Goal: Use online tool/utility: Utilize a website feature to perform a specific function

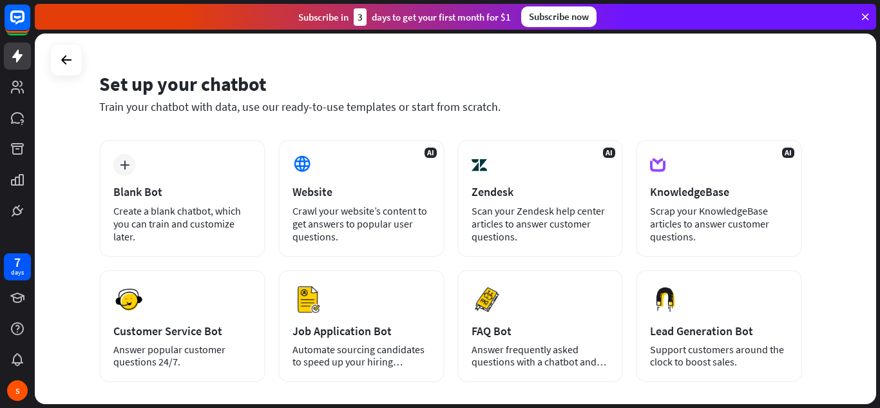
scroll to position [36, 0]
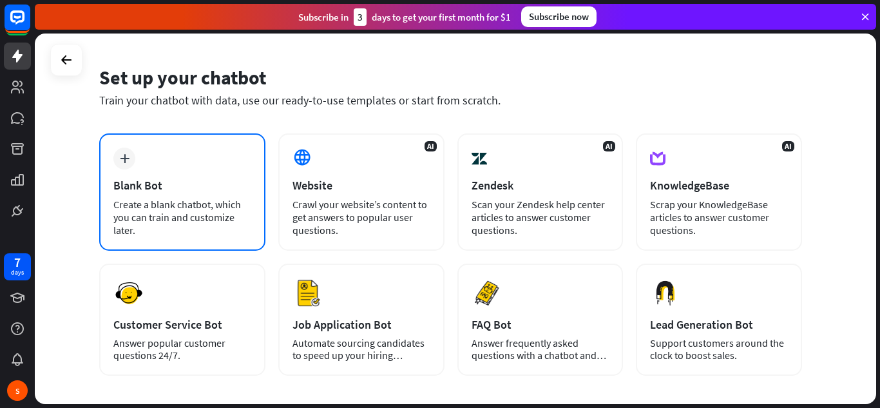
click at [167, 182] on div "Blank Bot" at bounding box center [182, 185] width 138 height 15
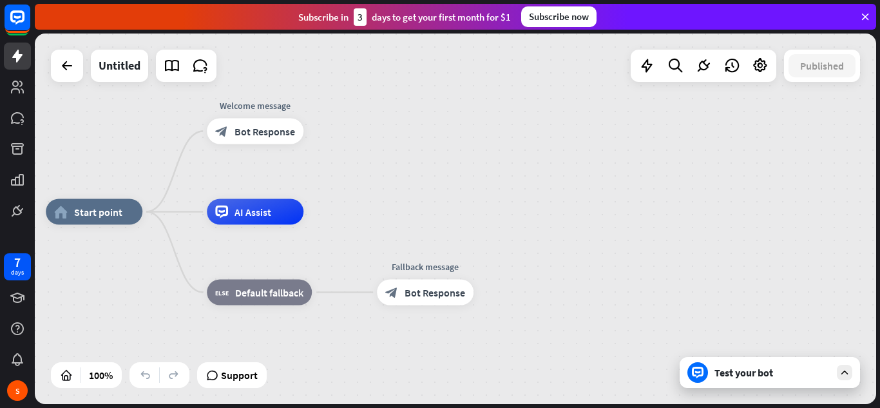
drag, startPoint x: 602, startPoint y: 210, endPoint x: 444, endPoint y: 203, distance: 157.3
click at [444, 203] on div "home_2 Start point Welcome message block_bot_response Bot Response AI Assist bl…" at bounding box center [455, 218] width 841 height 370
click at [316, 132] on icon "plus" at bounding box center [320, 131] width 10 height 9
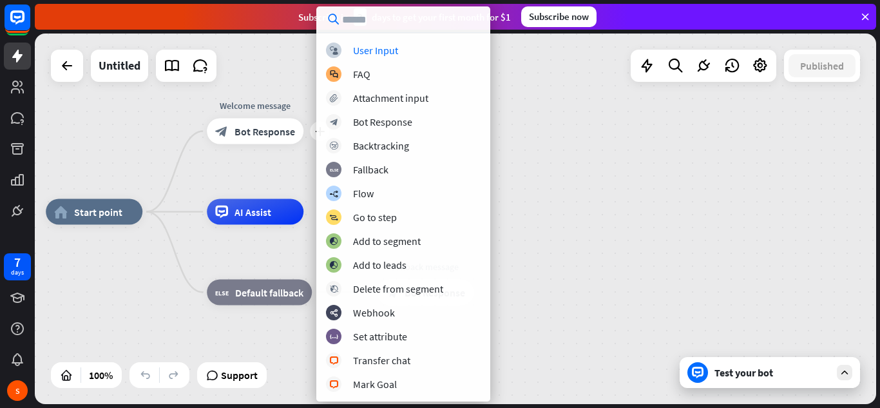
click at [403, 17] on input "text" at bounding box center [403, 19] width 174 height 26
click at [512, 222] on div "home_2 Start point plus Welcome message block_bot_response Bot Response AI Assi…" at bounding box center [466, 397] width 841 height 370
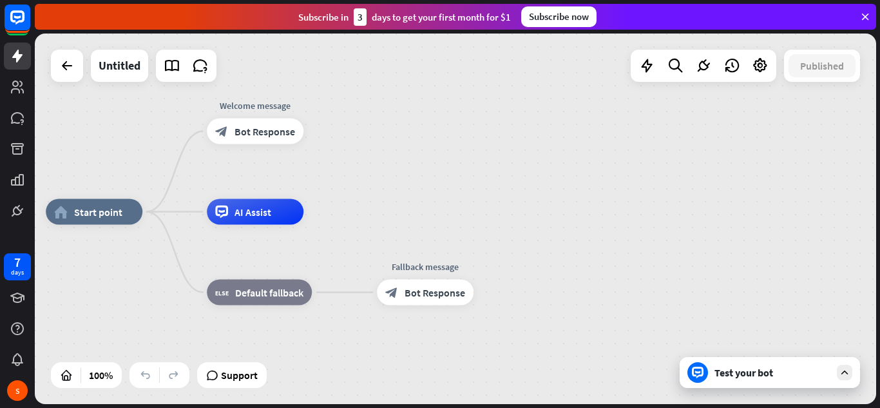
click at [771, 359] on div "Test your bot" at bounding box center [769, 372] width 180 height 31
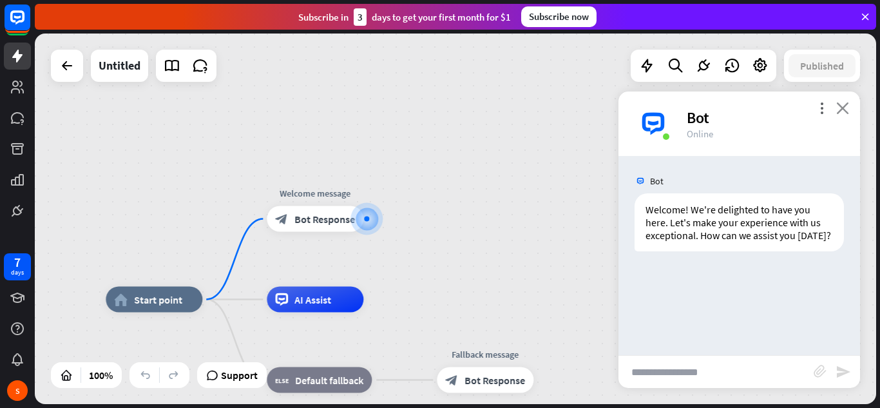
click at [839, 104] on icon "close" at bounding box center [842, 108] width 13 height 12
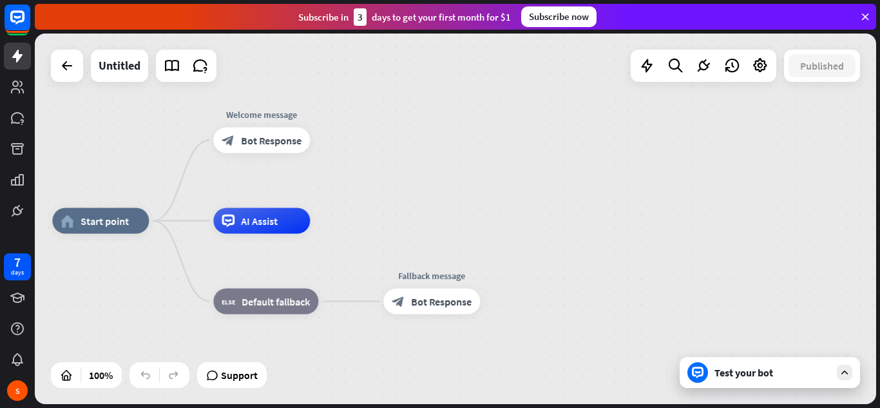
drag, startPoint x: 410, startPoint y: 293, endPoint x: 355, endPoint y: 215, distance: 95.2
click at [355, 215] on div "home_2 Start point Welcome message block_bot_response Bot Response AI Assist bl…" at bounding box center [455, 218] width 841 height 370
click at [267, 139] on span "Bot Response" at bounding box center [270, 141] width 61 height 13
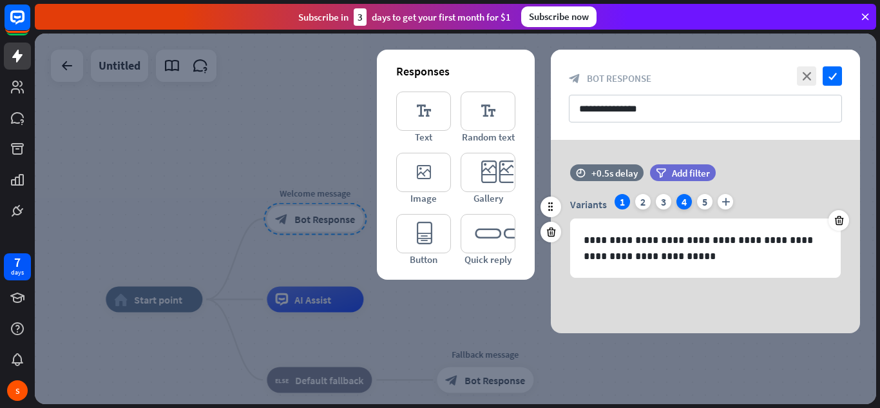
click at [684, 203] on div "4" at bounding box center [683, 201] width 15 height 15
click at [660, 201] on div "3" at bounding box center [663, 201] width 15 height 15
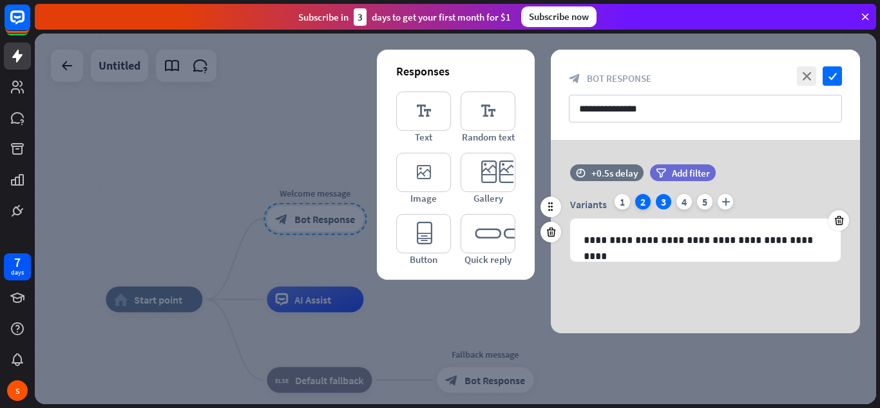
click at [642, 204] on div "2" at bounding box center [642, 201] width 15 height 15
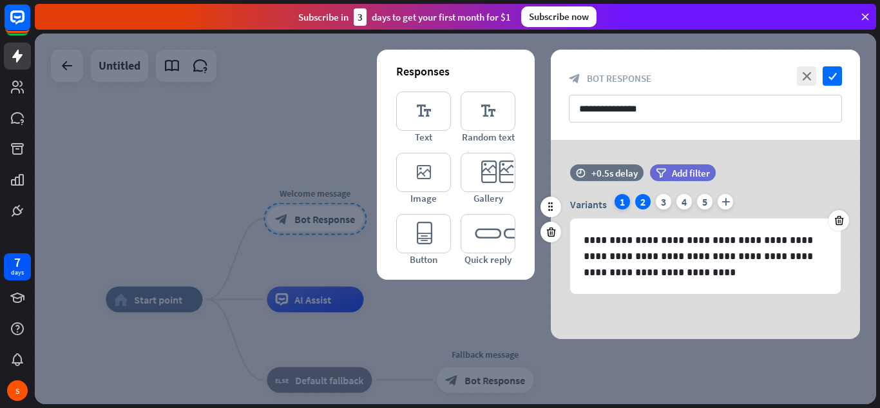
click at [622, 201] on div "1" at bounding box center [621, 201] width 15 height 15
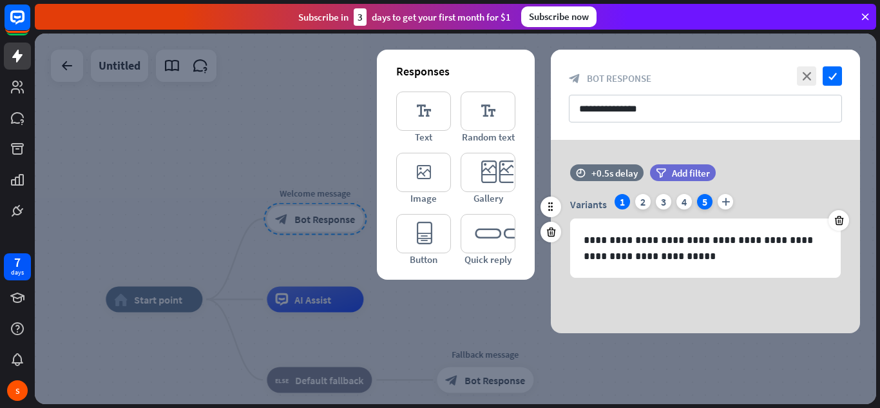
click at [702, 201] on div "5" at bounding box center [704, 201] width 15 height 15
click at [620, 204] on div "1" at bounding box center [621, 201] width 15 height 15
click at [730, 201] on icon "plus" at bounding box center [724, 201] width 15 height 15
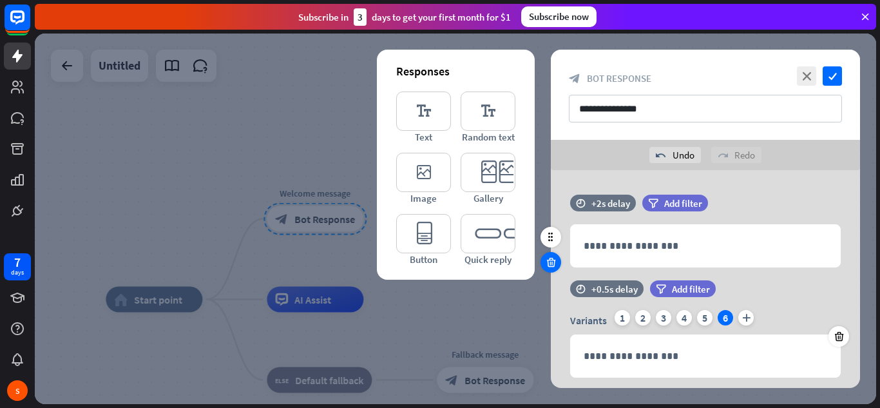
click at [544, 254] on div at bounding box center [550, 262] width 21 height 21
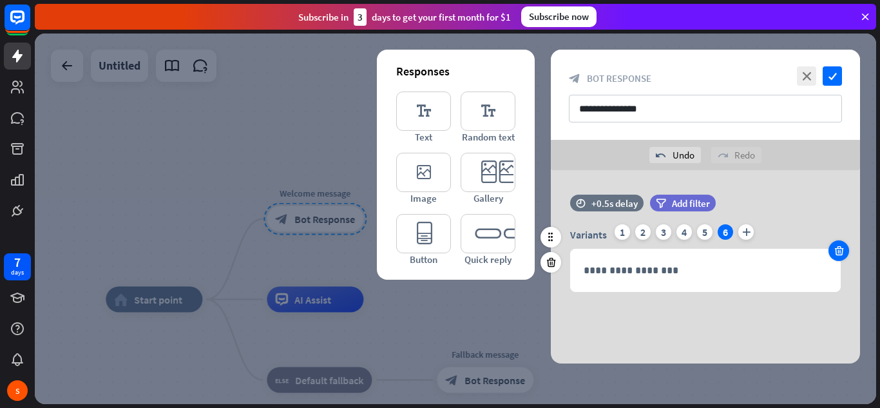
click at [841, 254] on icon at bounding box center [839, 251] width 12 height 12
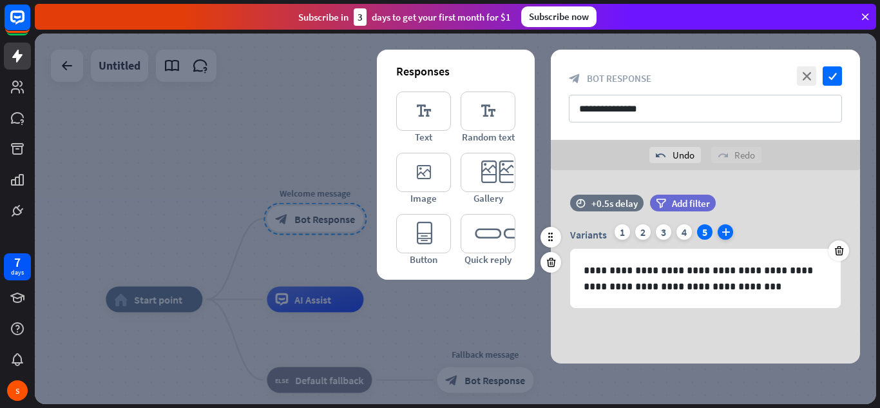
click at [727, 232] on icon "plus" at bounding box center [724, 231] width 15 height 15
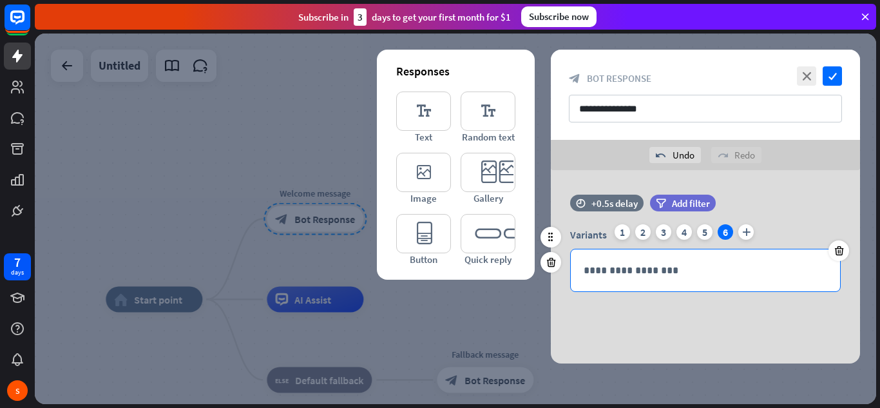
click at [598, 271] on p "**********" at bounding box center [705, 270] width 243 height 16
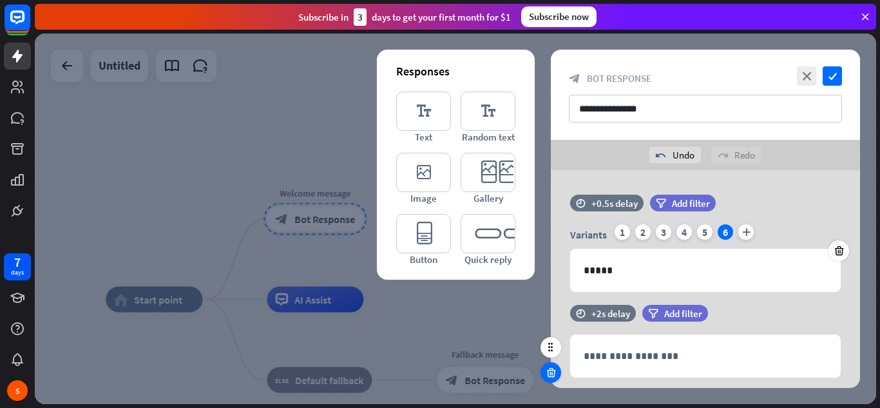
click at [547, 371] on icon at bounding box center [551, 372] width 12 height 12
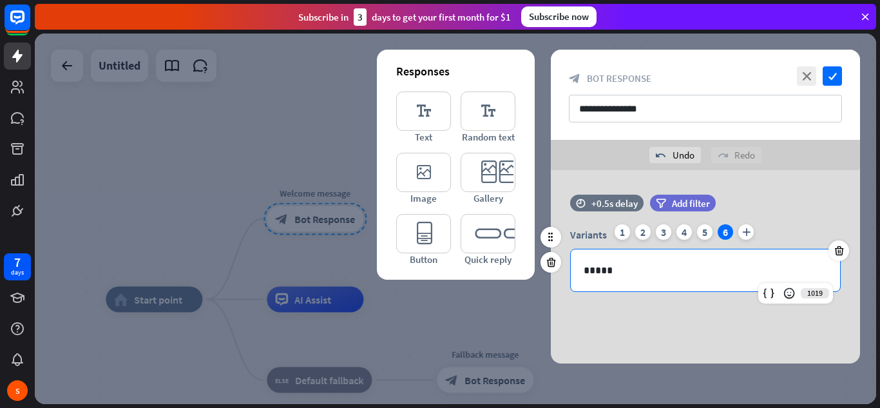
click at [607, 267] on p "*****" at bounding box center [705, 270] width 243 height 16
copy p "*****"
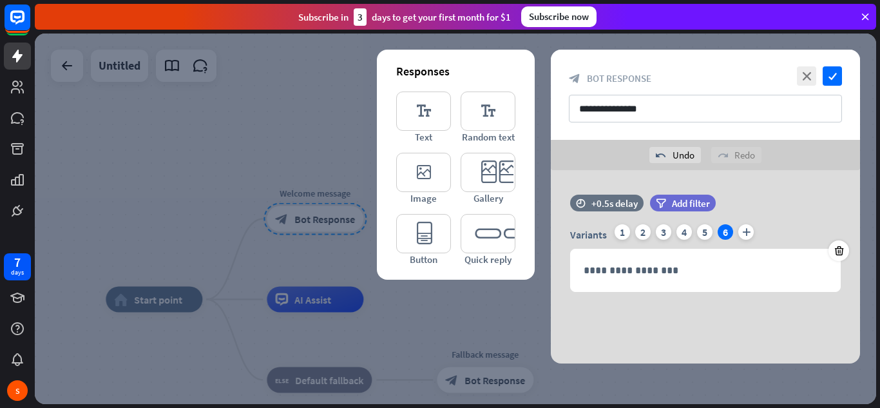
click at [607, 332] on div "**********" at bounding box center [705, 266] width 309 height 193
click at [633, 260] on div "**********" at bounding box center [705, 270] width 269 height 42
click at [701, 229] on div "5" at bounding box center [704, 231] width 15 height 15
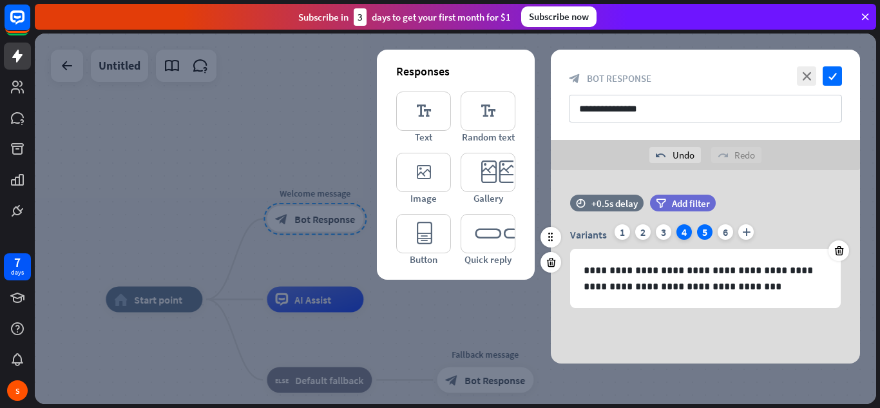
click at [686, 229] on div "4" at bounding box center [683, 231] width 15 height 15
click at [661, 229] on div "3" at bounding box center [663, 231] width 15 height 15
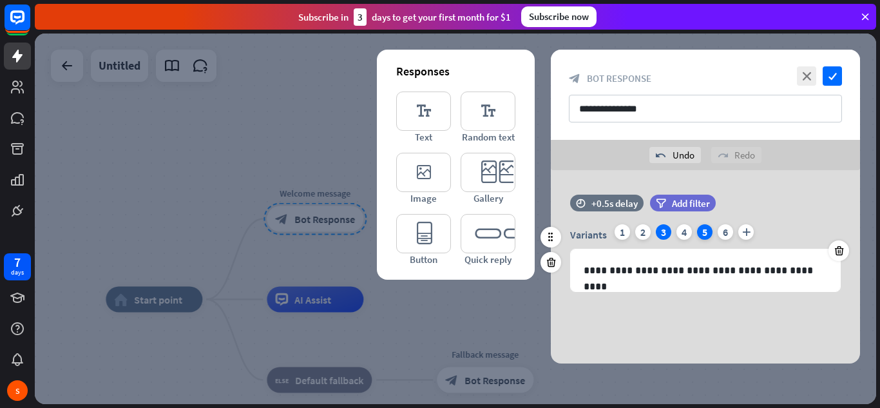
click at [703, 237] on div "5" at bounding box center [704, 231] width 15 height 15
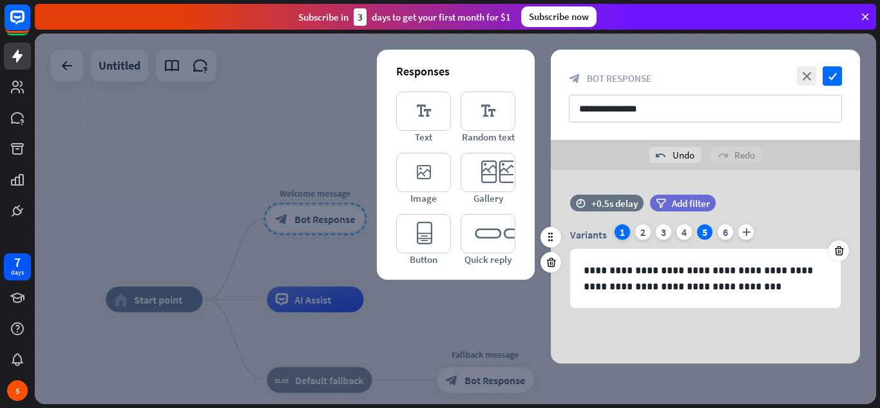
click at [623, 234] on div "1" at bounding box center [621, 231] width 15 height 15
click at [643, 235] on div "2" at bounding box center [642, 231] width 15 height 15
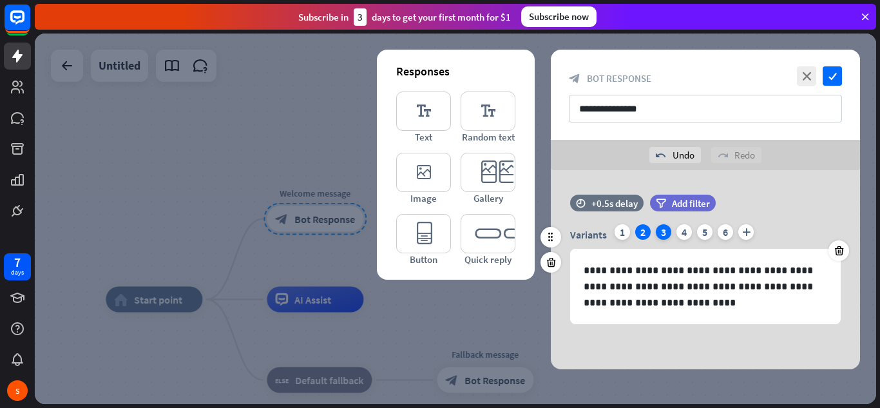
click at [664, 232] on div "3" at bounding box center [663, 231] width 15 height 15
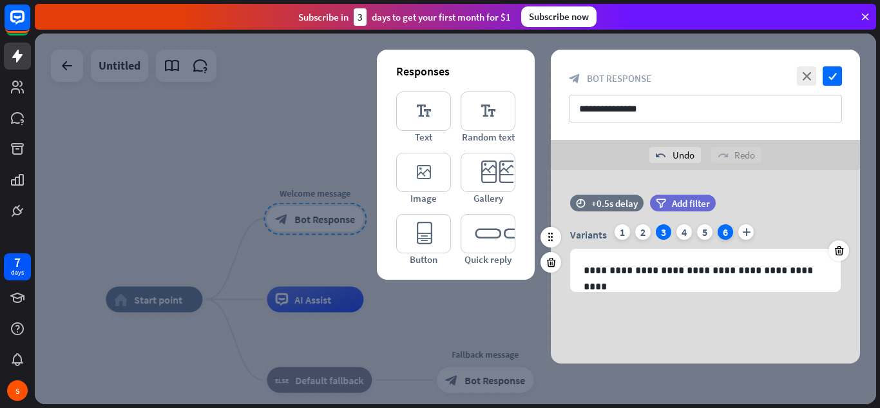
click at [723, 236] on div "6" at bounding box center [724, 231] width 15 height 15
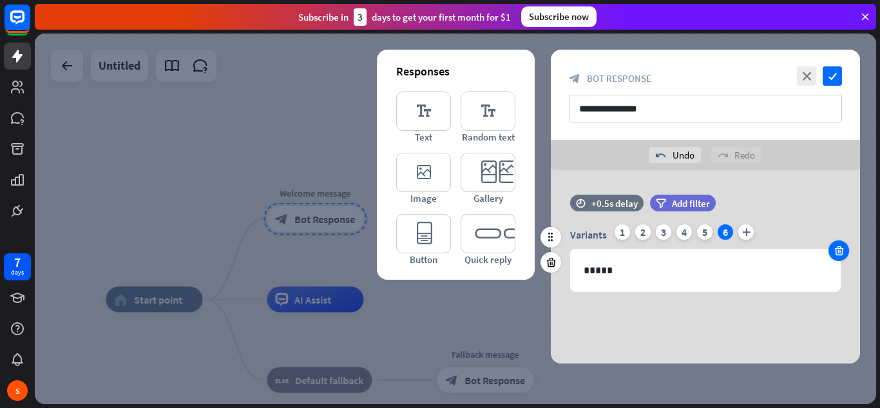
click at [840, 254] on icon at bounding box center [839, 251] width 12 height 12
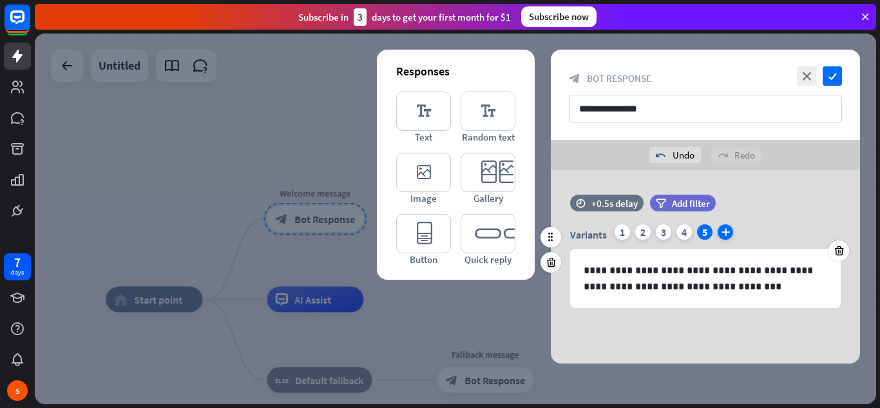
click at [729, 230] on icon "plus" at bounding box center [724, 231] width 15 height 15
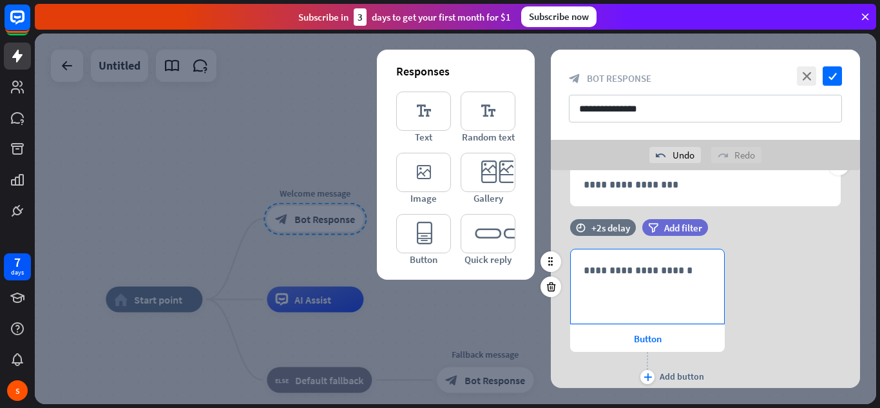
scroll to position [85, 0]
click at [549, 287] on icon at bounding box center [551, 287] width 12 height 12
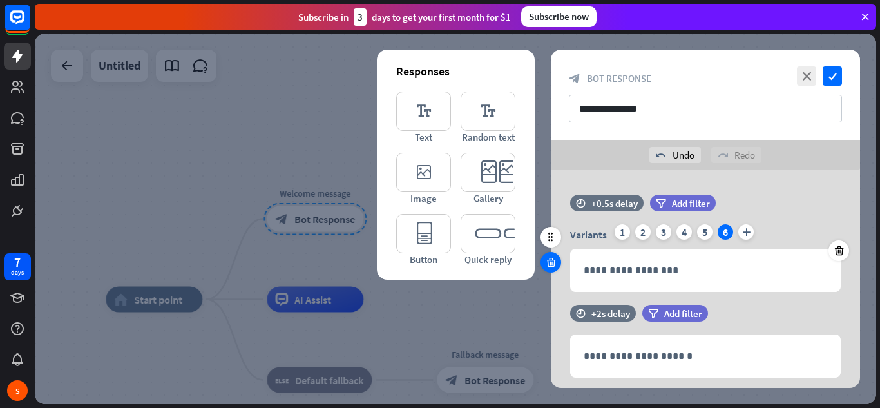
click at [554, 263] on icon at bounding box center [551, 262] width 12 height 12
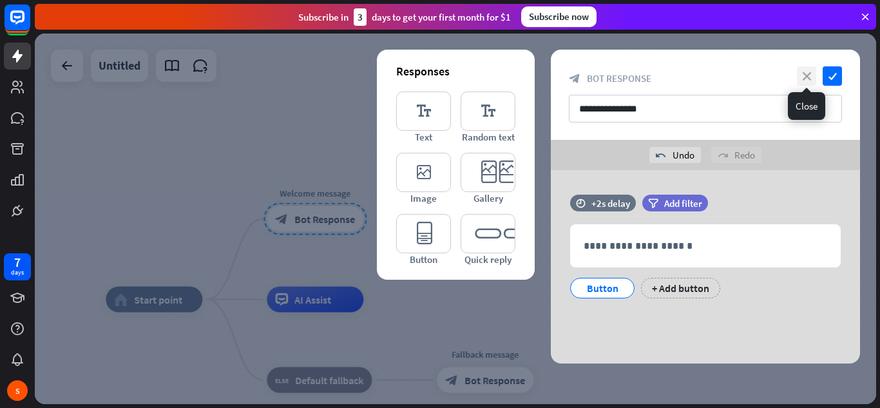
click at [799, 79] on icon "close" at bounding box center [806, 75] width 19 height 19
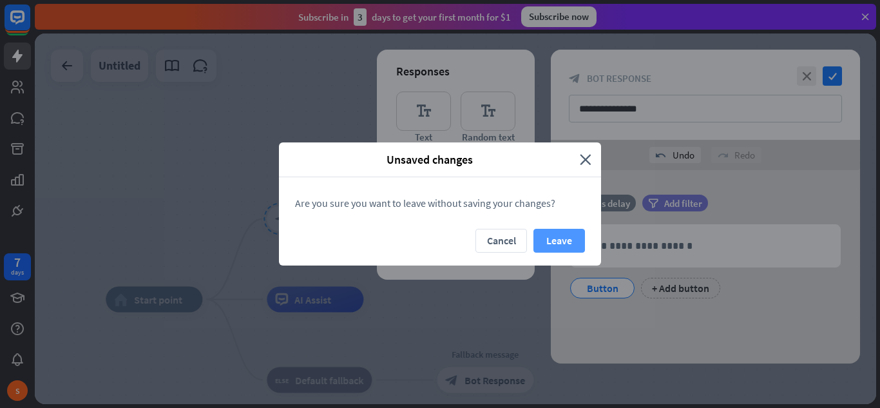
click at [565, 237] on button "Leave" at bounding box center [559, 241] width 52 height 24
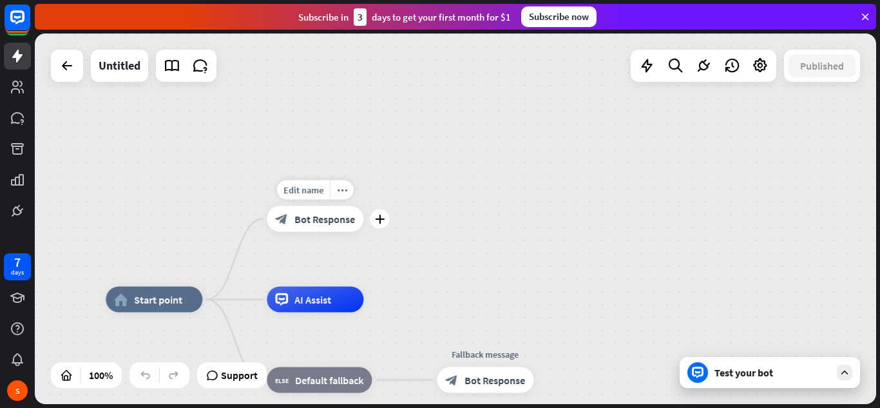
click at [316, 218] on span "Bot Response" at bounding box center [324, 219] width 61 height 13
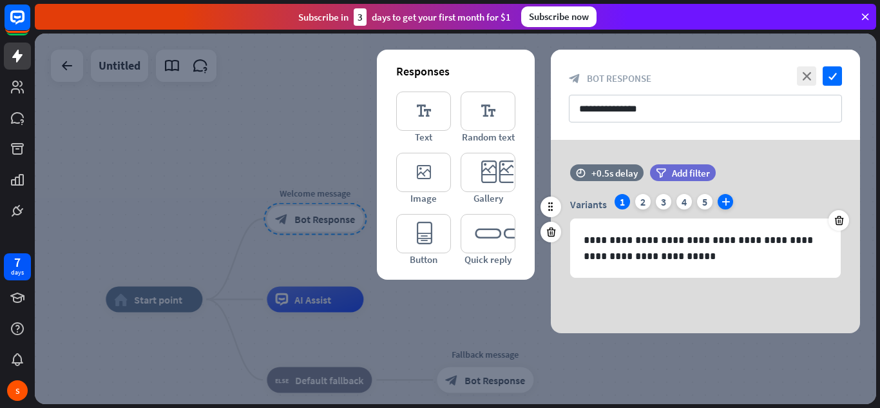
click at [727, 202] on icon "plus" at bounding box center [724, 201] width 15 height 15
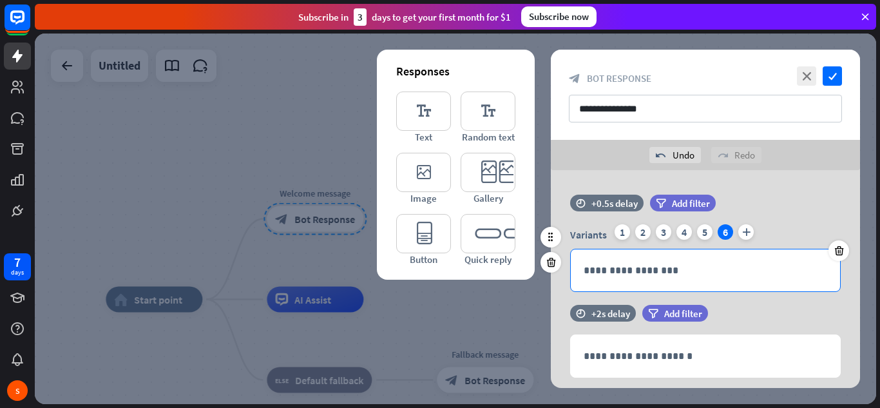
scroll to position [46, 0]
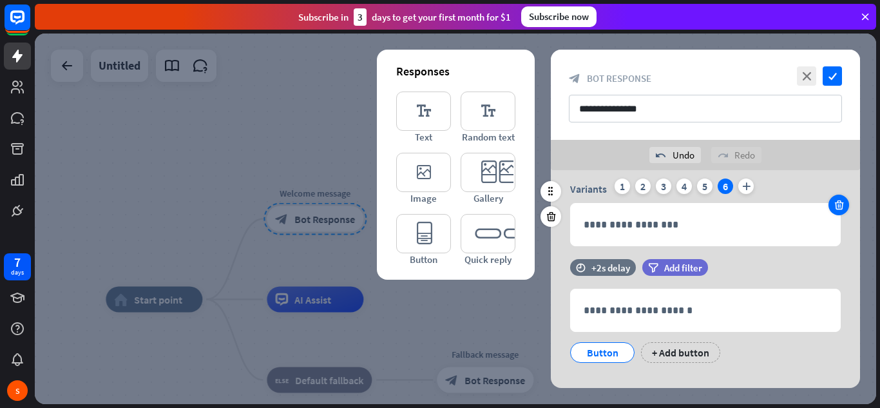
click at [838, 213] on div at bounding box center [838, 205] width 21 height 21
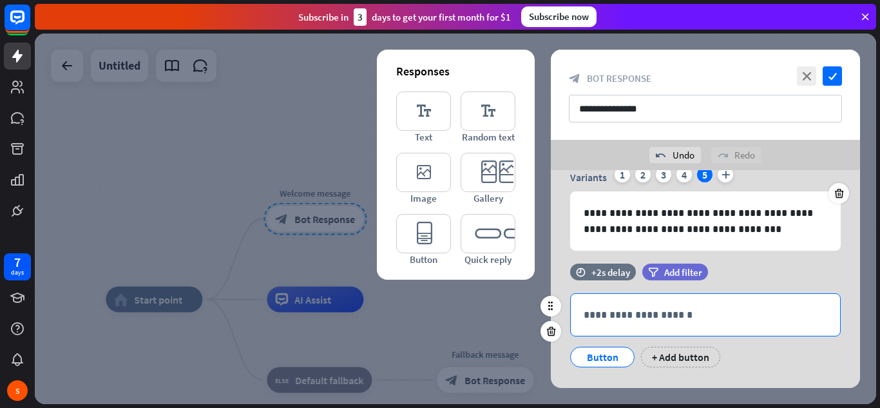
scroll to position [57, 0]
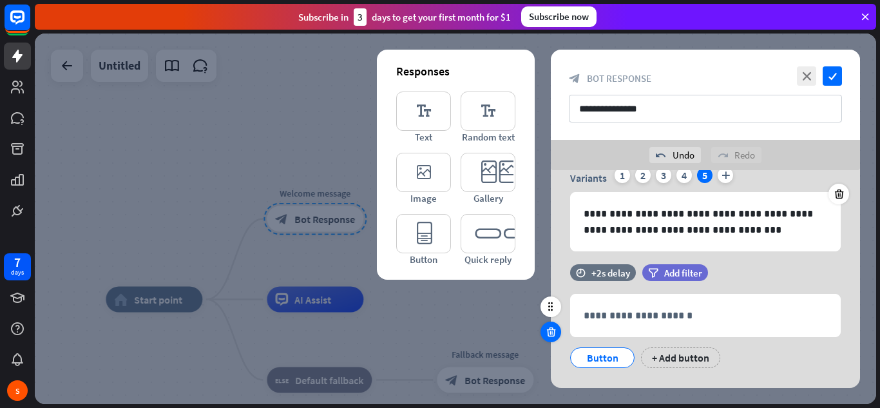
click at [541, 331] on div at bounding box center [550, 331] width 21 height 21
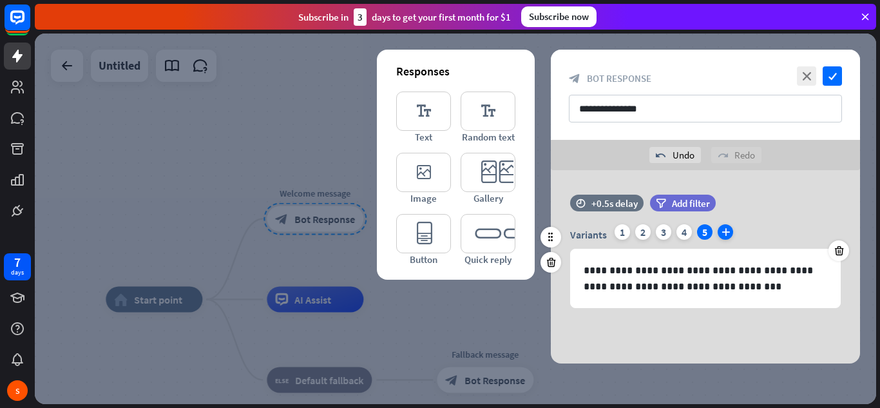
click at [726, 232] on icon "plus" at bounding box center [724, 231] width 15 height 15
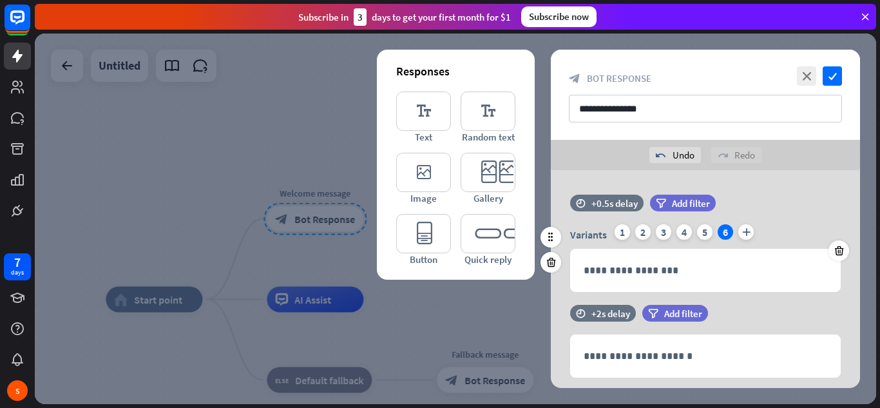
scroll to position [66, 0]
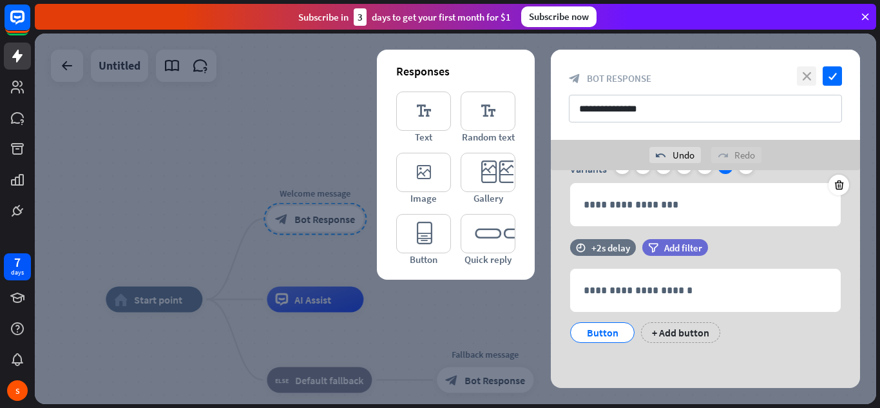
click at [803, 70] on icon "close" at bounding box center [806, 75] width 19 height 19
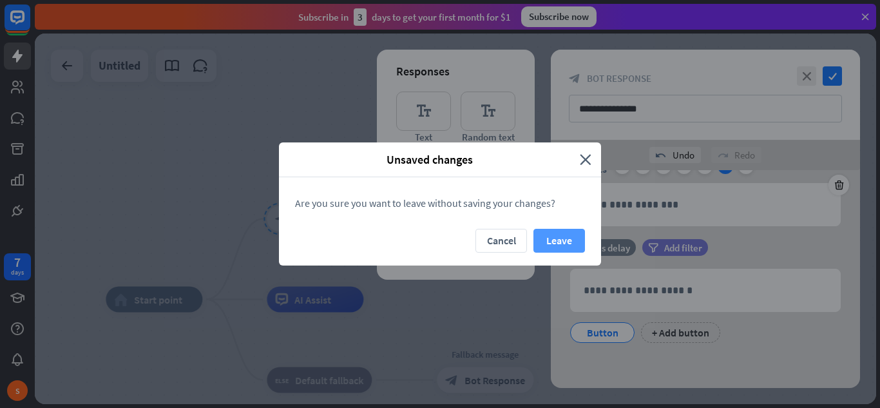
click at [553, 235] on button "Leave" at bounding box center [559, 241] width 52 height 24
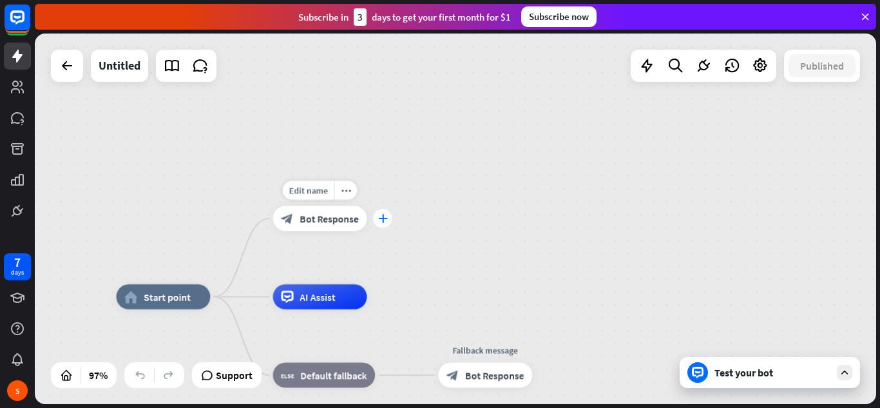
click at [383, 218] on icon "plus" at bounding box center [383, 218] width 10 height 9
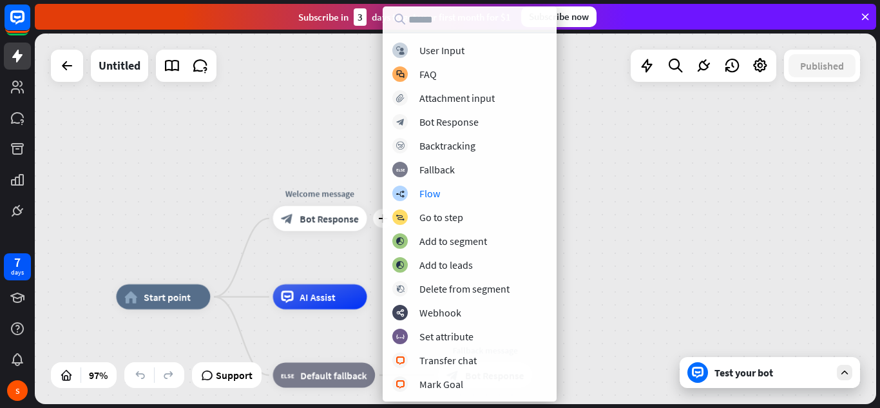
click at [607, 215] on div "home_2 Start point plus Welcome message block_bot_response Bot Response AI Assi…" at bounding box center [455, 218] width 841 height 370
